Goal: Task Accomplishment & Management: Use online tool/utility

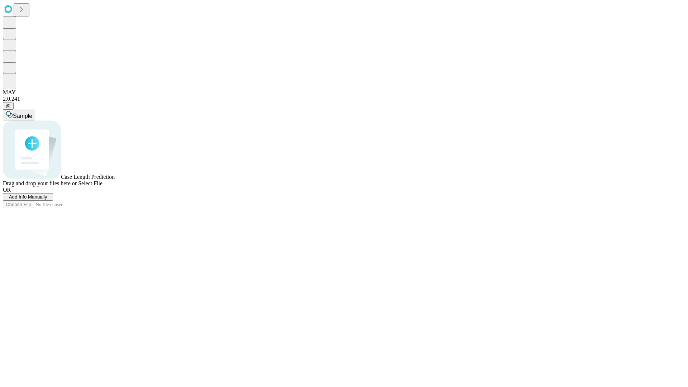
click at [47, 200] on span "Add Info Manually" at bounding box center [28, 196] width 38 height 5
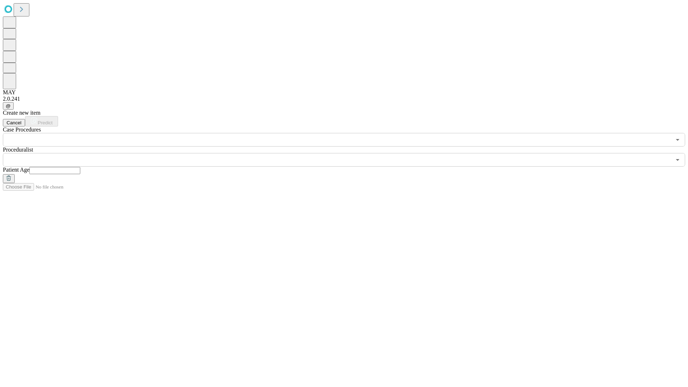
click at [80, 167] on input "text" at bounding box center [54, 170] width 51 height 7
type input "**"
click at [349, 153] on input "text" at bounding box center [337, 160] width 668 height 14
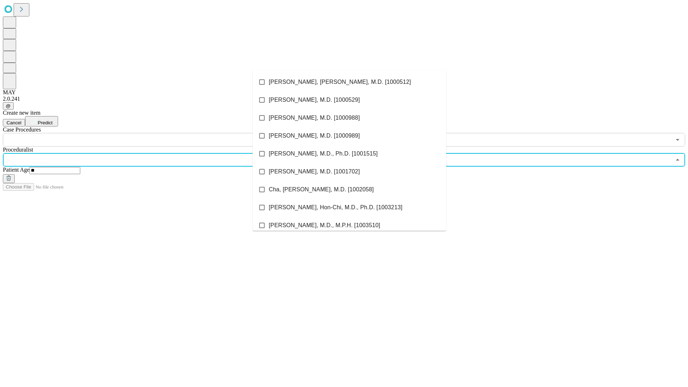
click at [349, 82] on li "[PERSON_NAME], [PERSON_NAME], M.D. [1000512]" at bounding box center [349, 82] width 193 height 18
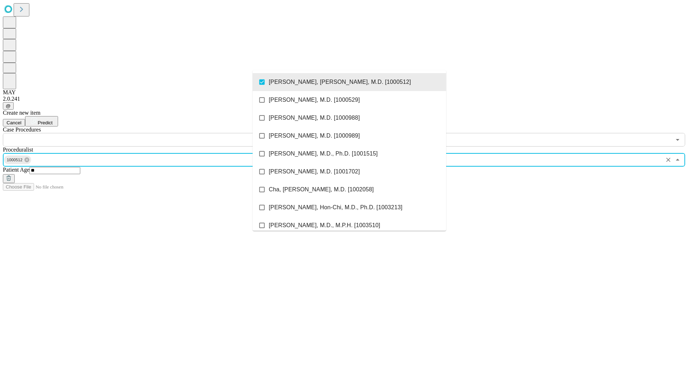
click at [150, 133] on input "text" at bounding box center [337, 140] width 668 height 14
